Goal: Task Accomplishment & Management: Use online tool/utility

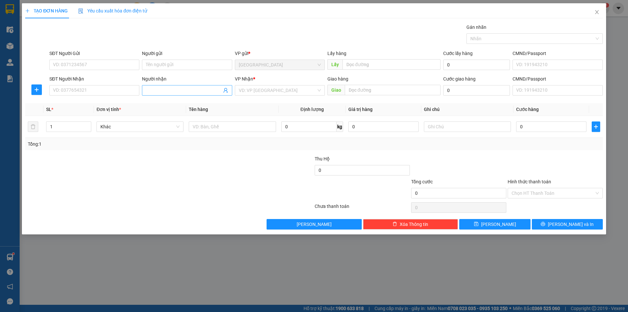
click at [165, 88] on input "Người nhận" at bounding box center [184, 90] width 76 height 7
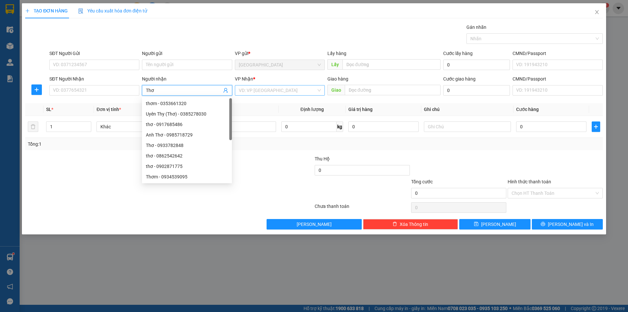
type input "Thơ"
click at [289, 89] on input "search" at bounding box center [278, 90] width 78 height 10
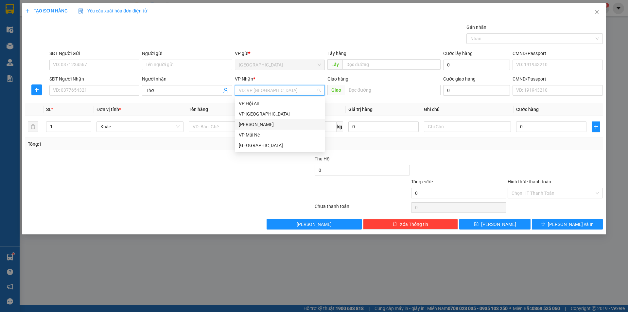
click at [257, 127] on div "[PERSON_NAME]" at bounding box center [280, 124] width 82 height 7
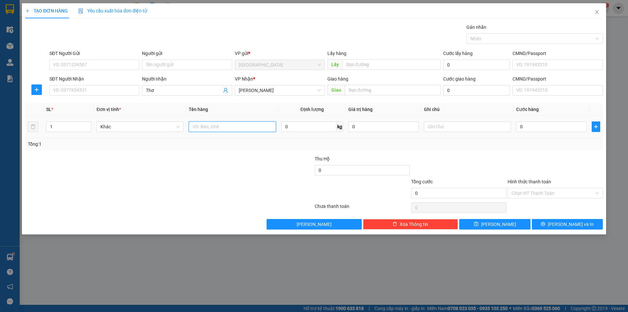
click at [214, 128] on input "text" at bounding box center [232, 126] width 87 height 10
type input "dâu"
type input "15"
type input "4"
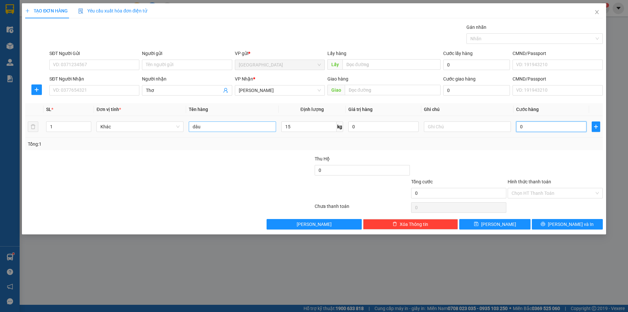
type input "4"
type input "45"
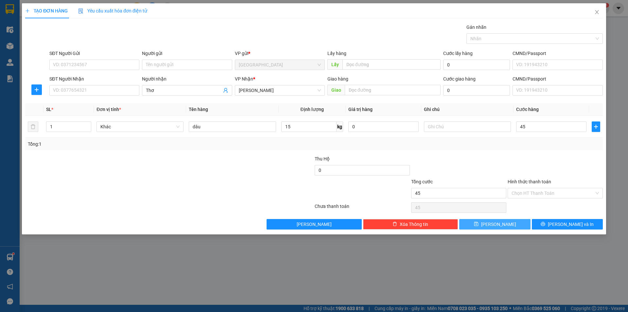
type input "45.000"
click at [478, 224] on icon "save" at bounding box center [476, 223] width 5 height 5
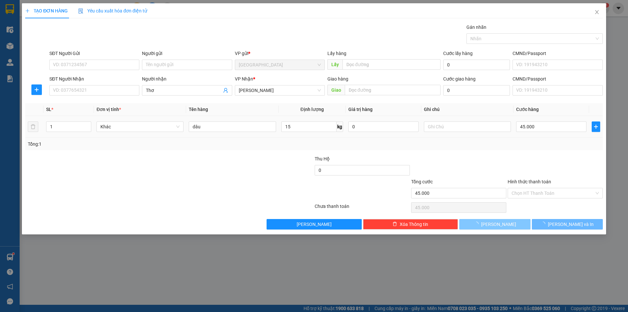
type input "0"
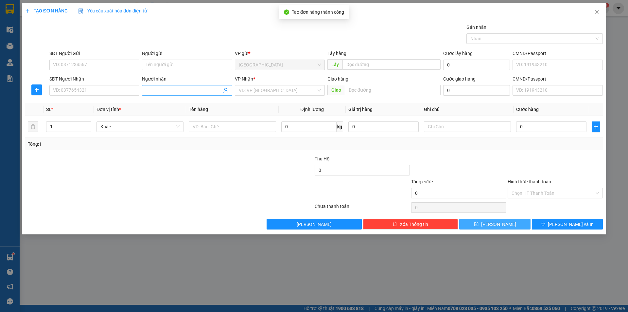
click at [185, 92] on input "Người nhận" at bounding box center [184, 90] width 76 height 7
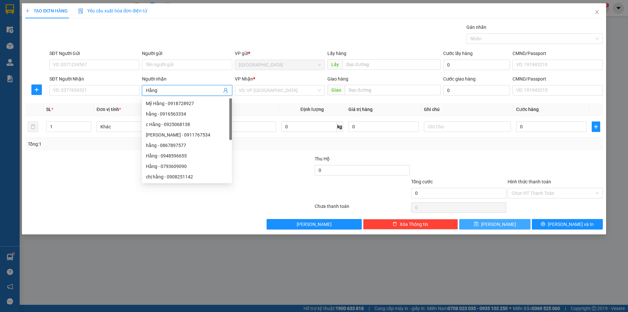
type input "Hằng"
click at [275, 83] on div "VP Nhận *" at bounding box center [280, 80] width 90 height 10
click at [273, 87] on input "search" at bounding box center [278, 90] width 78 height 10
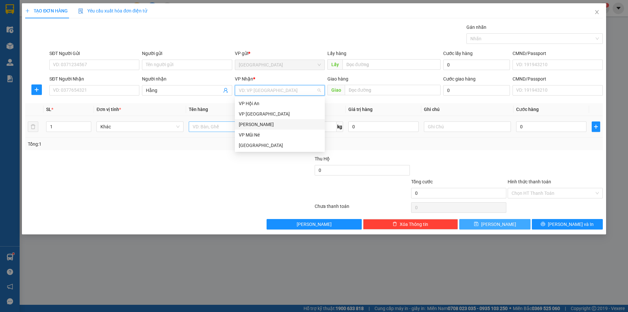
click at [261, 122] on div "[PERSON_NAME]" at bounding box center [280, 124] width 82 height 7
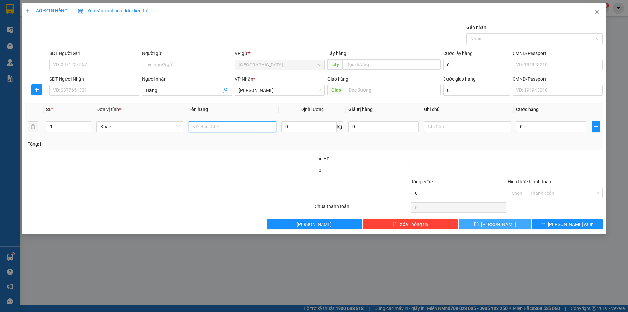
click at [209, 127] on input "text" at bounding box center [232, 126] width 87 height 10
type input "dâu"
type input "9"
type input "3"
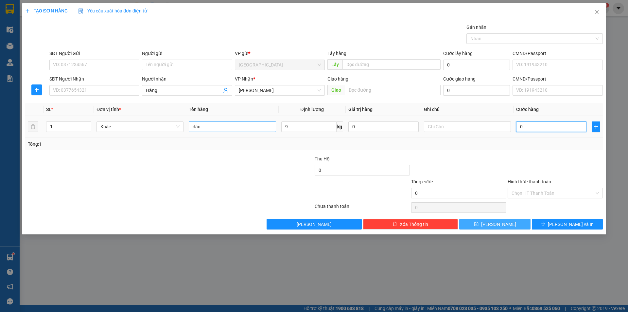
type input "3"
type input "30"
type input "30.000"
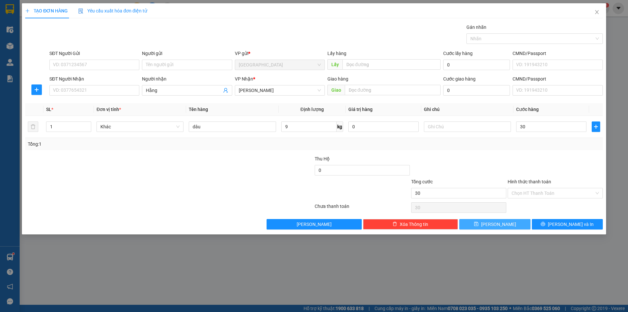
type input "30.000"
click at [511, 226] on button "[PERSON_NAME]" at bounding box center [494, 224] width 71 height 10
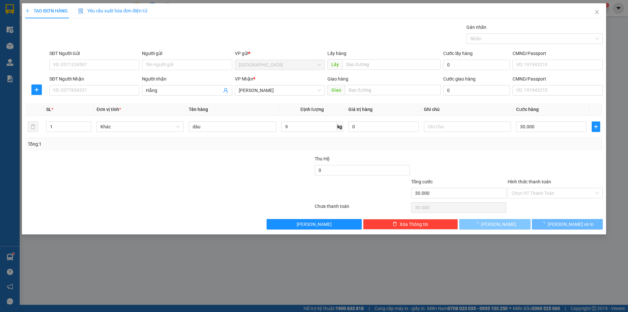
type input "0"
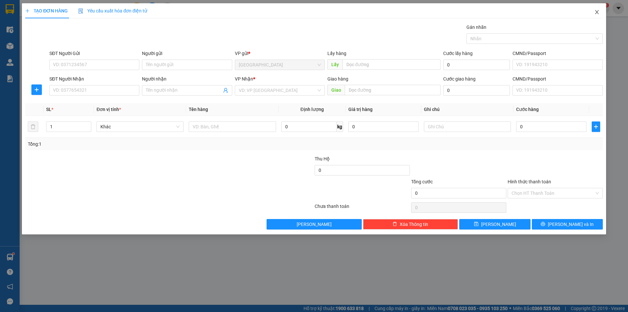
click at [596, 9] on span "Close" at bounding box center [597, 12] width 18 height 18
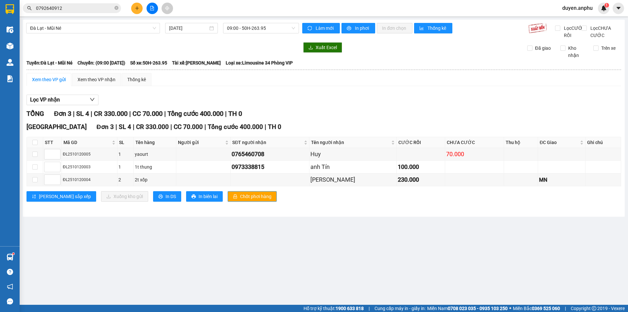
click at [25, 50] on div "[GEOGRAPHIC_DATA] - Mũi Né [DATE] 09:00 - 50H-263.95 Làm mới In phơi In đơn chọ…" at bounding box center [324, 118] width 602 height 197
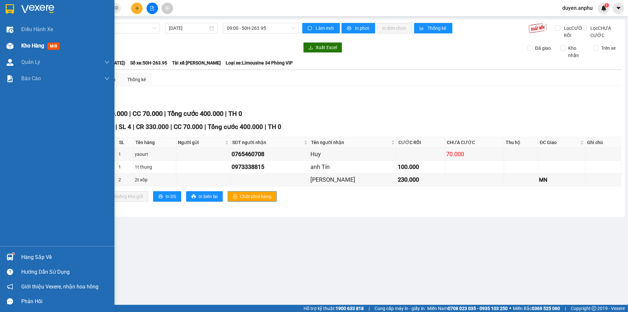
click at [29, 45] on span "Kho hàng" at bounding box center [32, 46] width 23 height 6
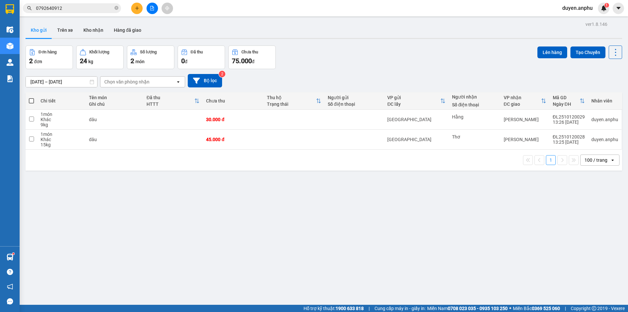
click at [31, 102] on span at bounding box center [31, 100] width 5 height 5
click at [31, 97] on input "checkbox" at bounding box center [31, 97] width 0 height 0
checkbox input "true"
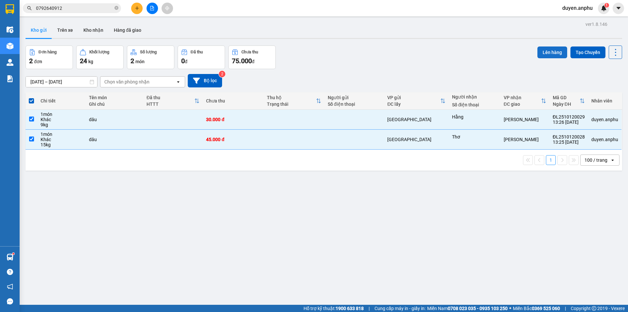
click at [547, 52] on button "Lên hàng" at bounding box center [552, 52] width 30 height 12
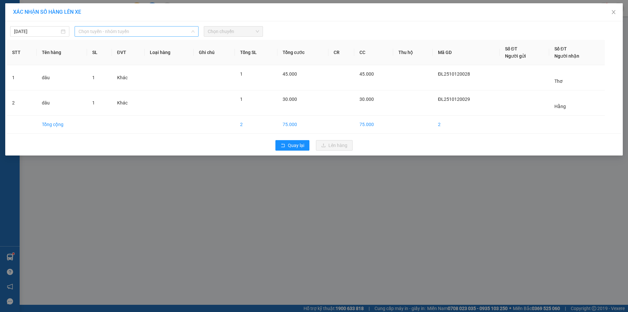
click at [119, 34] on span "Chọn tuyến - nhóm tuyến" at bounding box center [136, 31] width 116 height 10
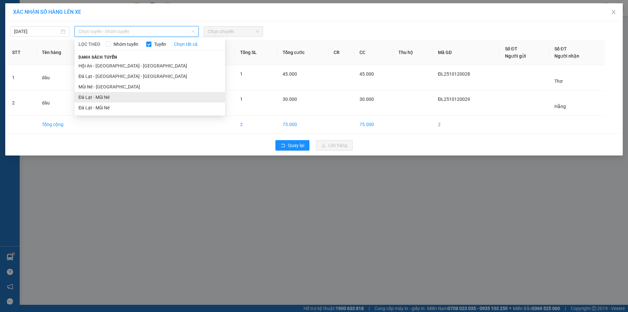
click at [102, 99] on li "Đà Lạt - Mũi Né" at bounding box center [150, 97] width 150 height 10
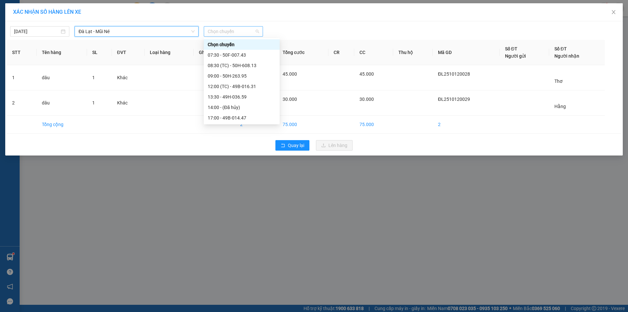
click at [239, 30] on span "Chọn chuyến" at bounding box center [233, 31] width 51 height 10
click at [217, 96] on div "13:30 - 49H-036.59" at bounding box center [242, 96] width 68 height 7
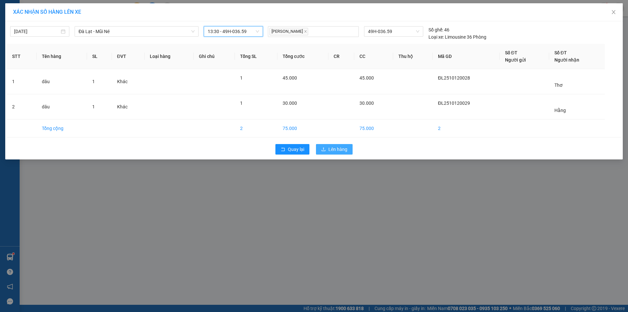
click at [337, 151] on span "Lên hàng" at bounding box center [337, 149] width 19 height 7
